Goal: Navigation & Orientation: Understand site structure

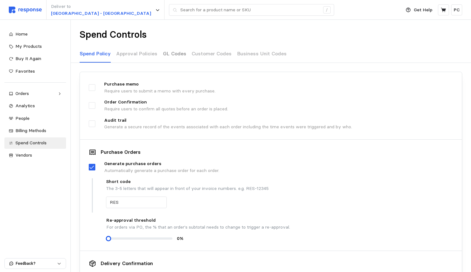
click at [174, 57] on p "GL Codes" at bounding box center [174, 54] width 23 height 8
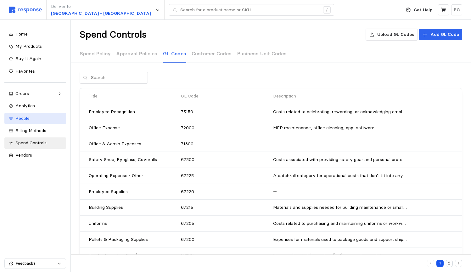
click at [31, 119] on div "People" at bounding box center [38, 118] width 46 height 7
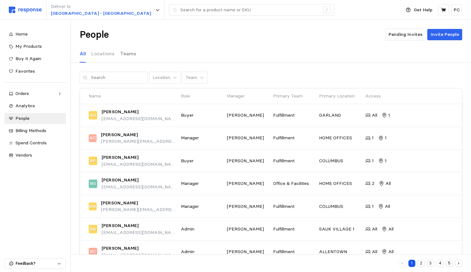
click at [129, 53] on p "Teams" at bounding box center [128, 54] width 16 height 8
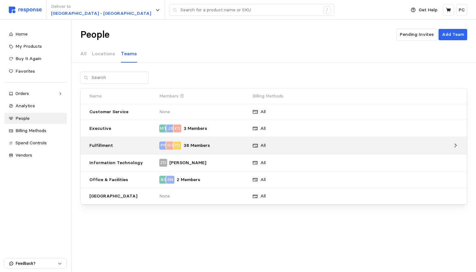
click at [94, 144] on p "Fulfillment" at bounding box center [121, 145] width 65 height 7
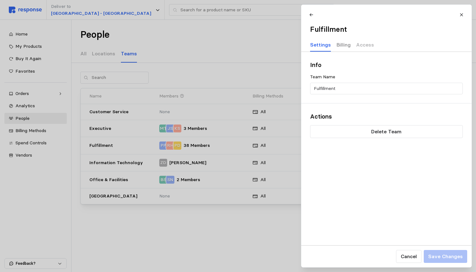
click at [337, 44] on p "Billing" at bounding box center [343, 45] width 14 height 8
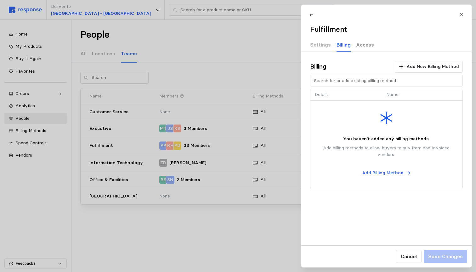
click at [356, 46] on p "Access" at bounding box center [365, 45] width 18 height 8
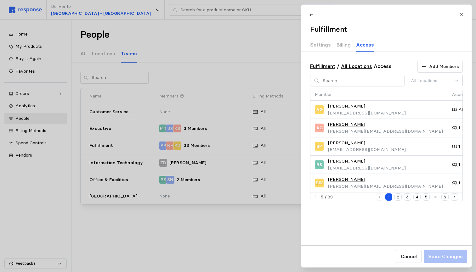
click at [342, 104] on link "[PERSON_NAME]" at bounding box center [346, 106] width 37 height 7
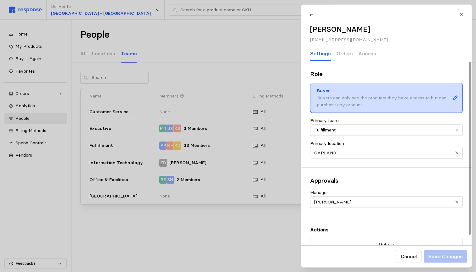
click at [456, 97] on icon at bounding box center [455, 98] width 6 height 6
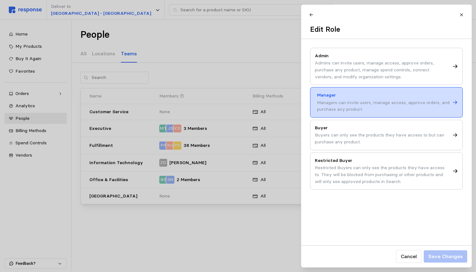
click at [248, 38] on div at bounding box center [238, 136] width 476 height 272
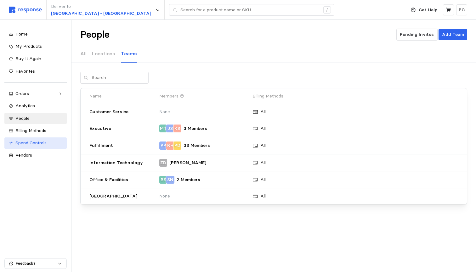
click at [52, 145] on link "Spend Controls" at bounding box center [35, 142] width 62 height 11
